Goal: Navigation & Orientation: Find specific page/section

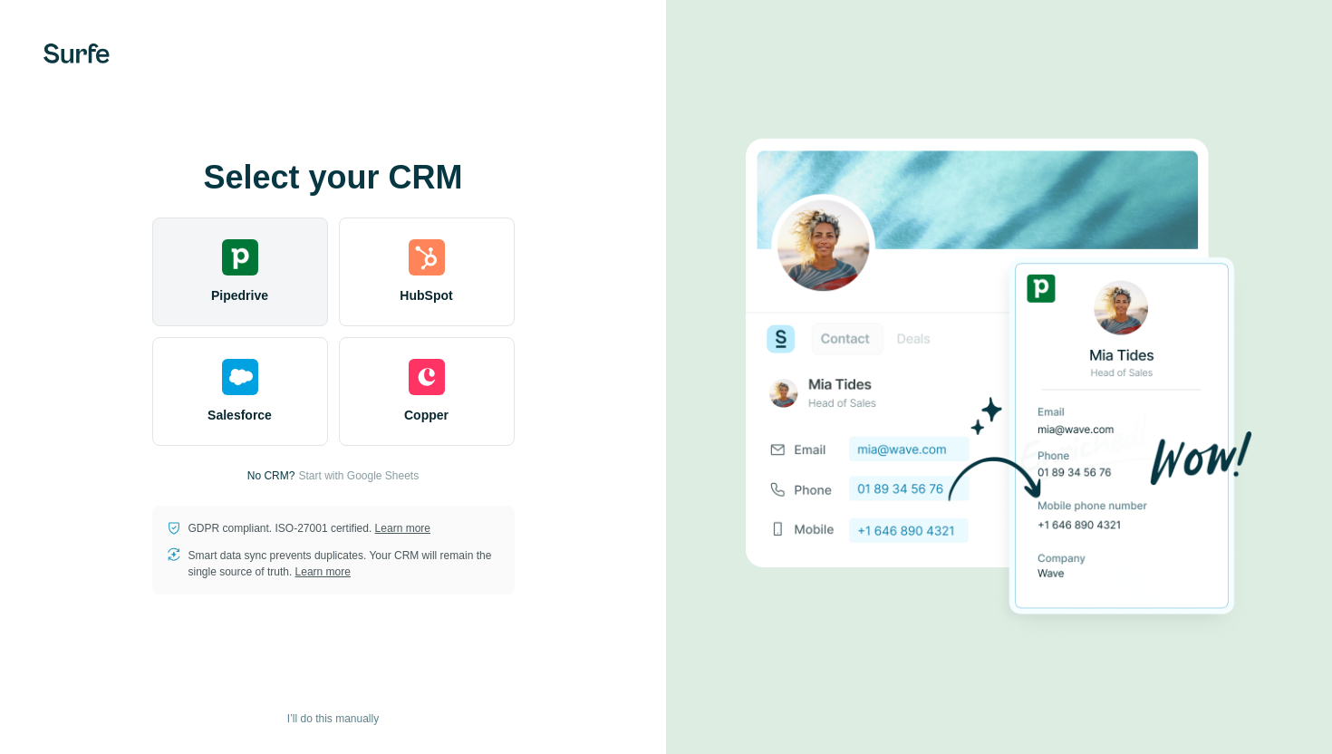
click at [239, 288] on span "Pipedrive" at bounding box center [239, 295] width 57 height 18
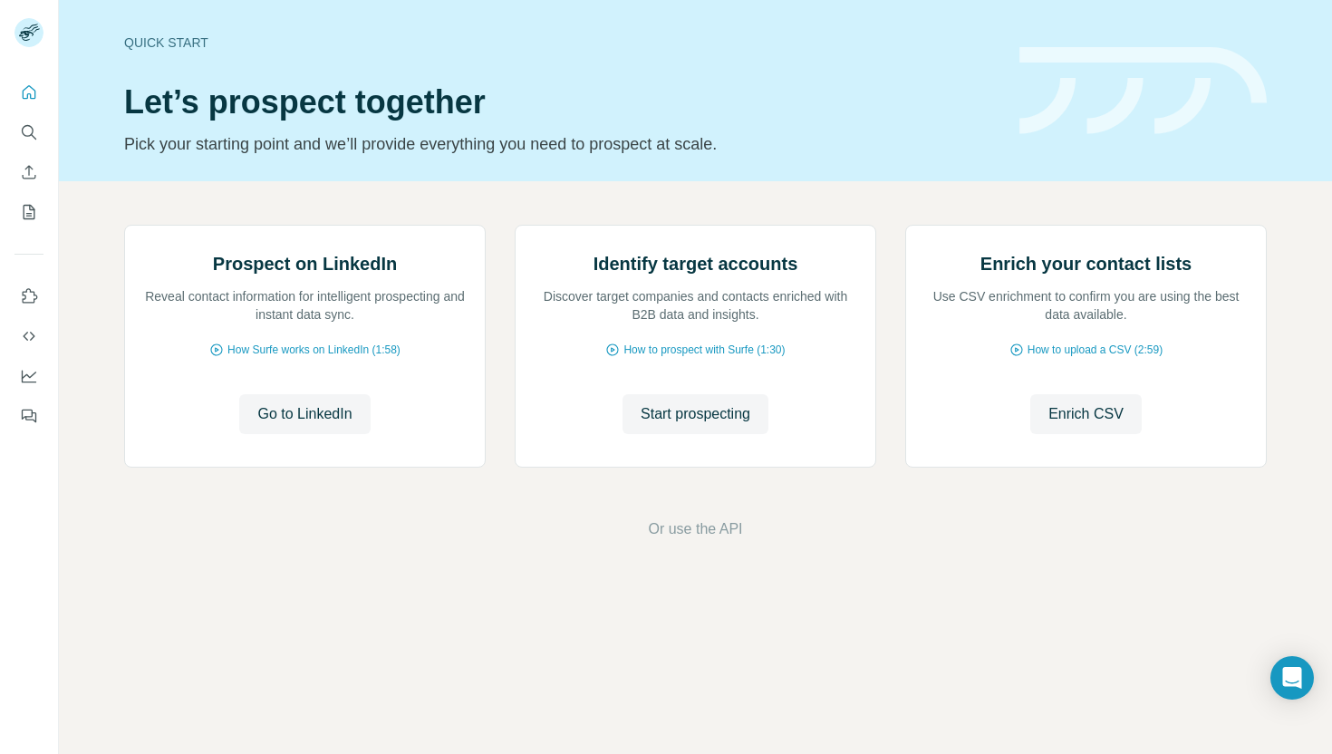
click at [33, 91] on icon "Quick start" at bounding box center [29, 92] width 18 height 18
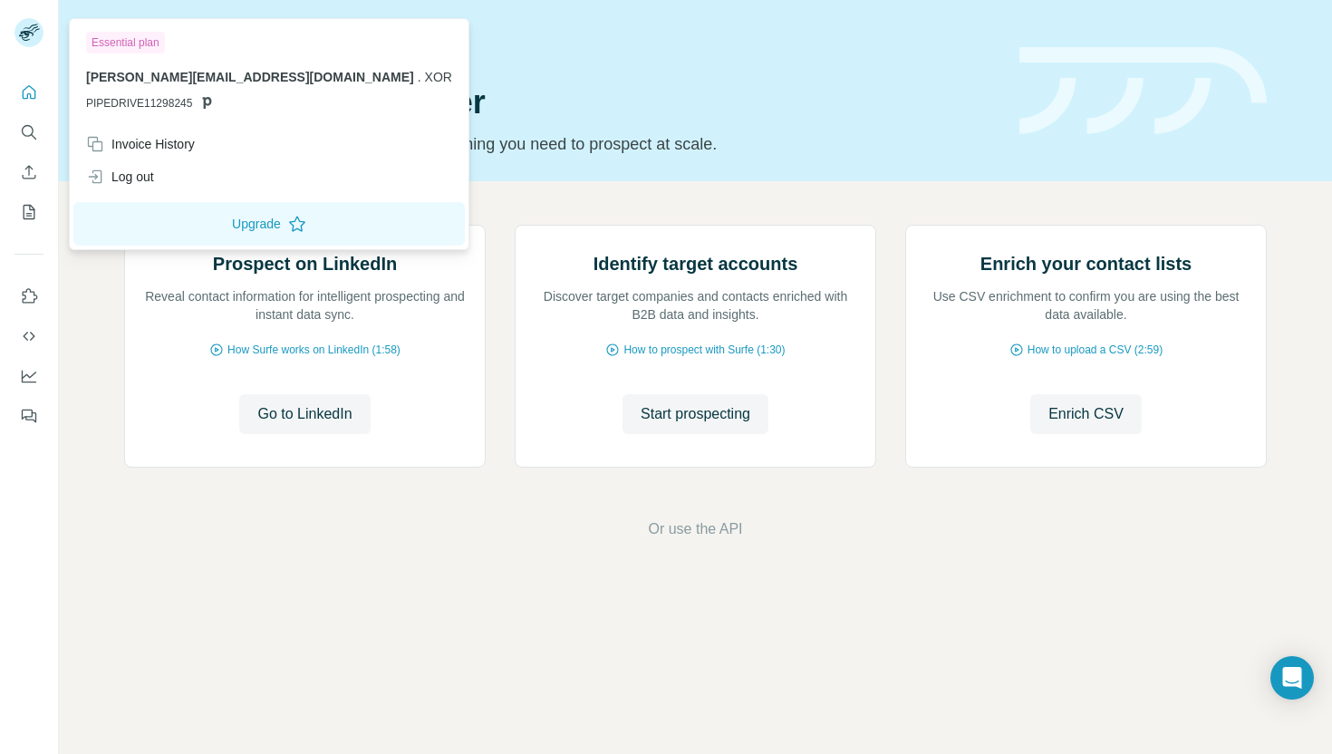
click at [30, 23] on rect at bounding box center [29, 32] width 29 height 29
click at [28, 81] on button "Quick start" at bounding box center [29, 92] width 29 height 33
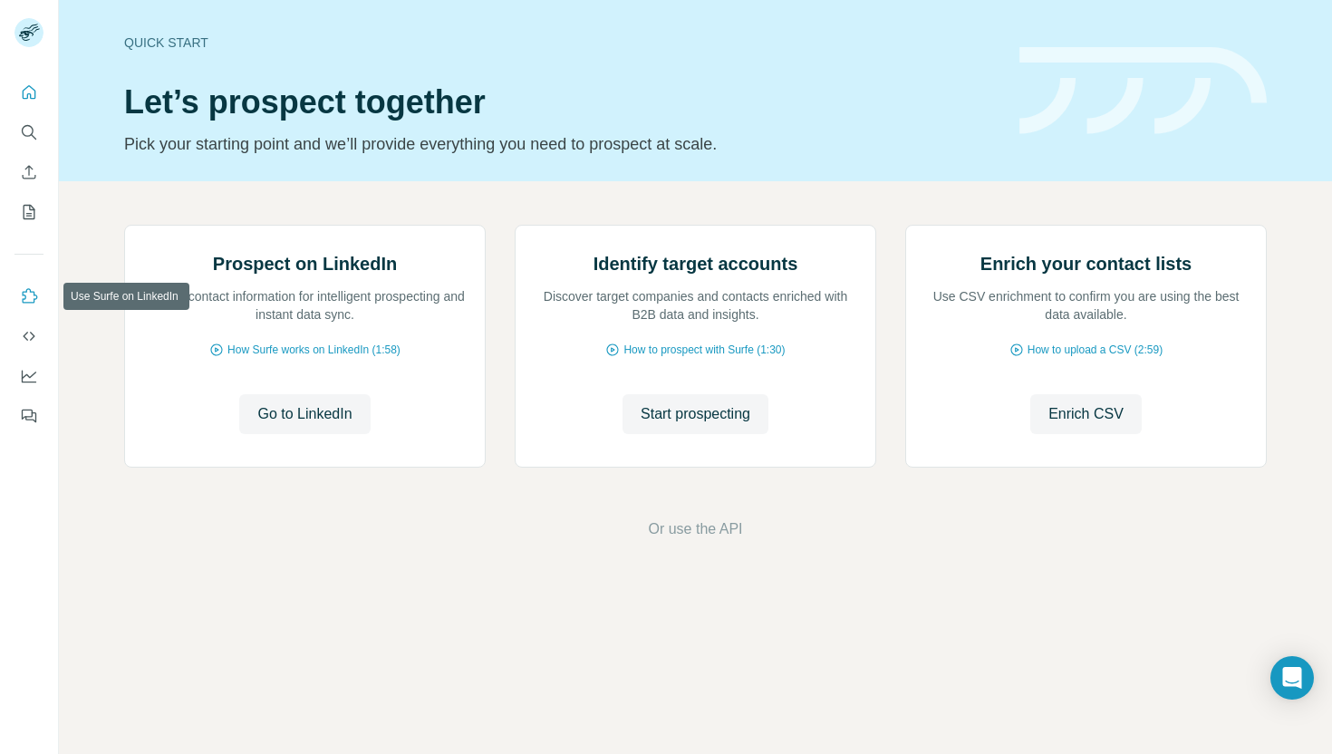
click at [25, 302] on icon "Use Surfe on LinkedIn" at bounding box center [29, 296] width 18 height 18
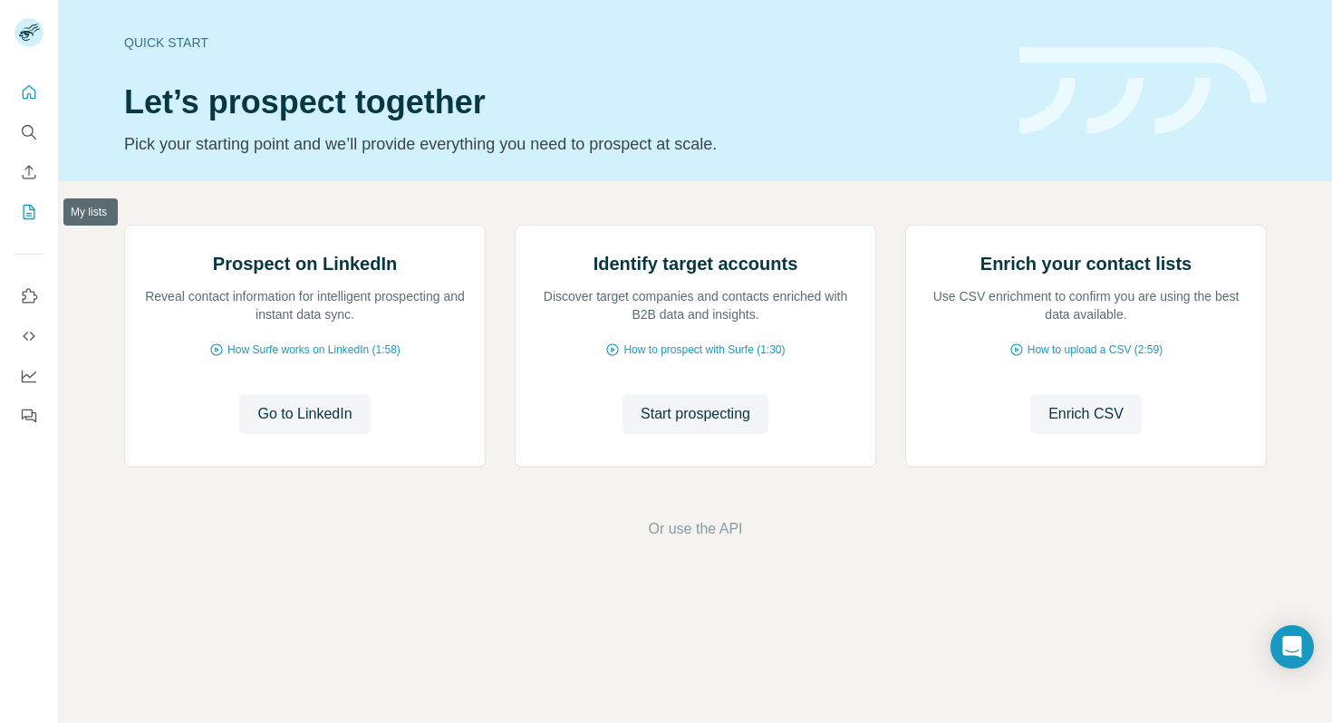
click at [26, 211] on icon "My lists" at bounding box center [29, 212] width 18 height 18
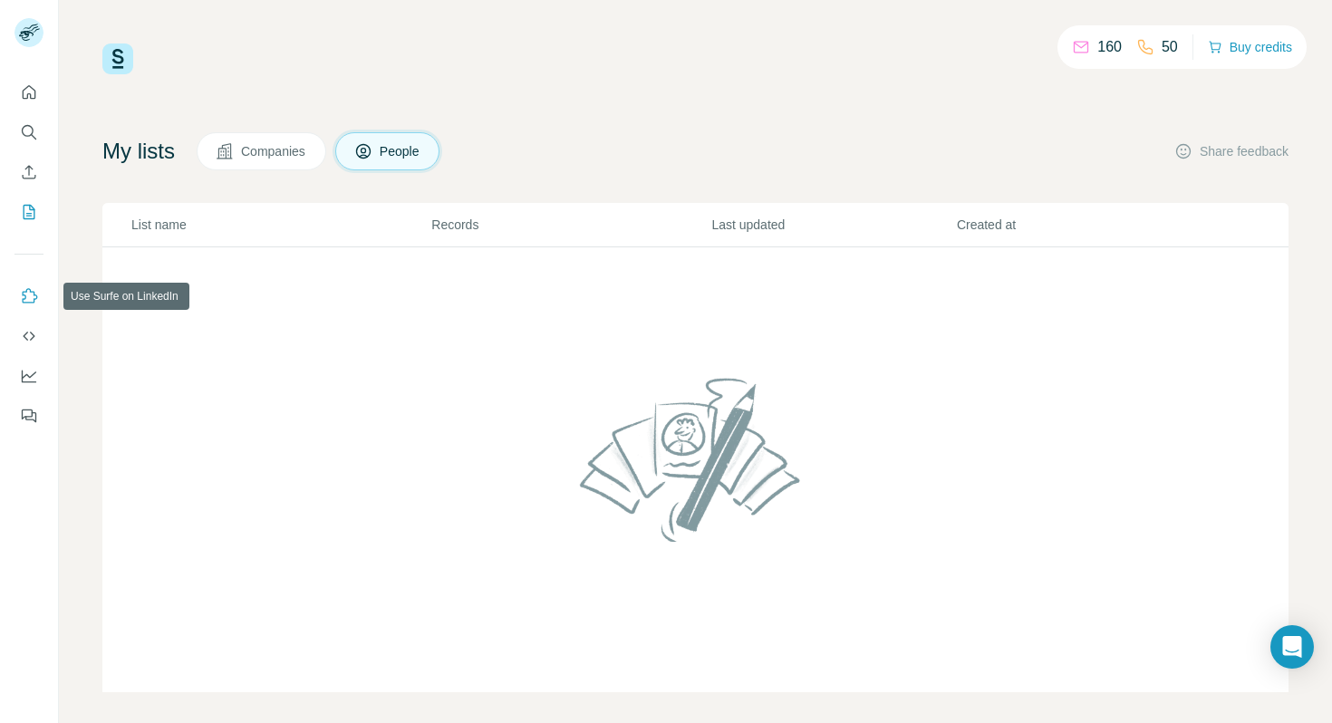
click at [39, 294] on button "Use Surfe on LinkedIn" at bounding box center [29, 296] width 29 height 33
click at [30, 90] on icon "Quick start" at bounding box center [29, 92] width 18 height 18
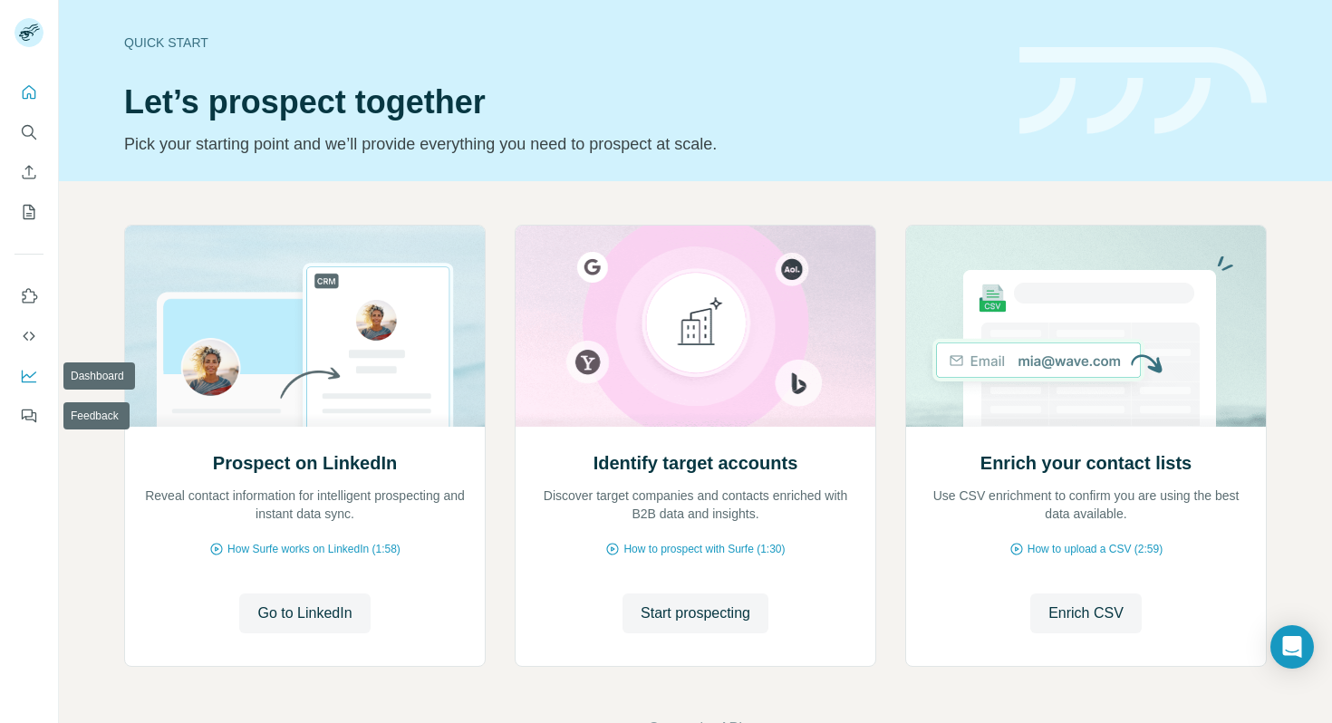
click at [28, 373] on icon "Dashboard" at bounding box center [29, 376] width 18 height 18
click at [304, 613] on span "Go to LinkedIn" at bounding box center [304, 614] width 94 height 22
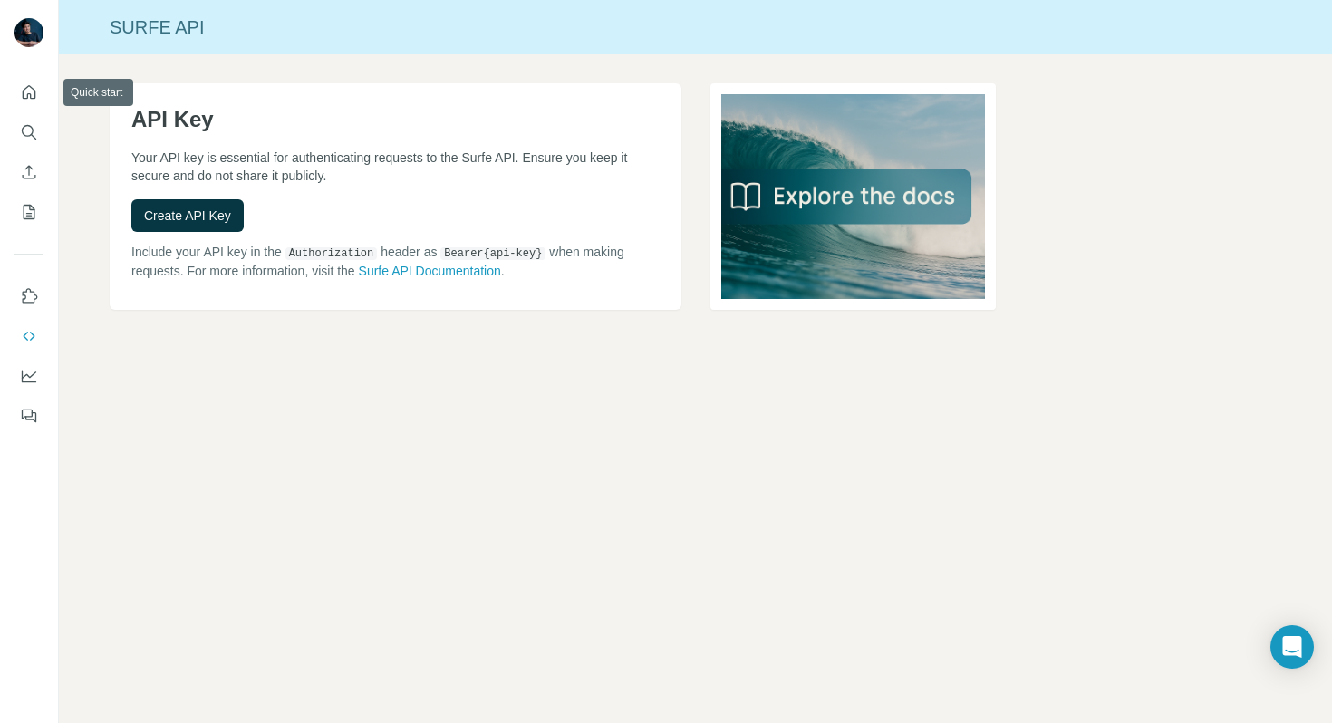
click at [34, 73] on div at bounding box center [29, 248] width 58 height 367
click at [33, 87] on icon "Quick start" at bounding box center [29, 92] width 18 height 18
